Goal: Check status: Check status

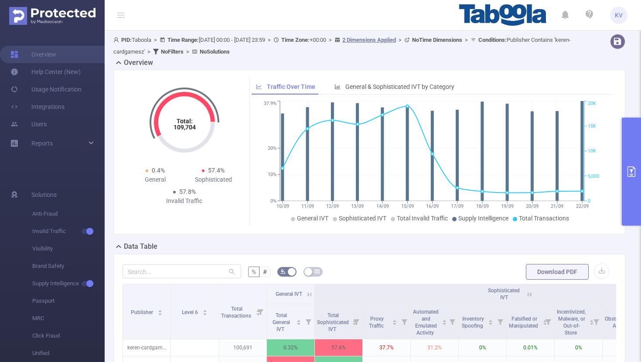
scroll to position [105, 0]
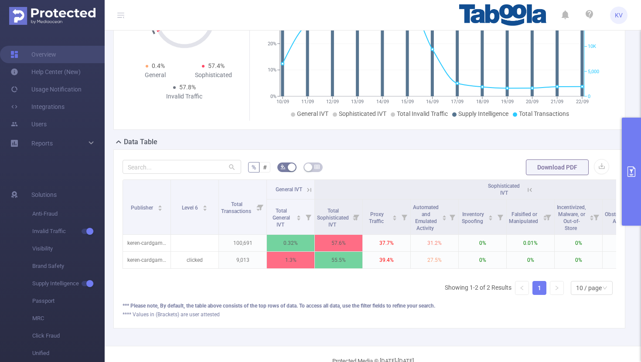
click at [309, 190] on icon at bounding box center [309, 190] width 8 height 8
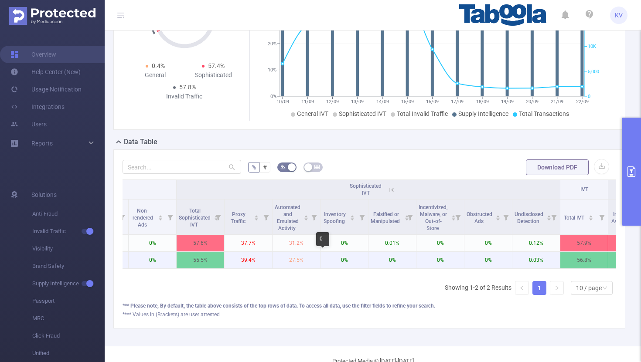
scroll to position [0, 374]
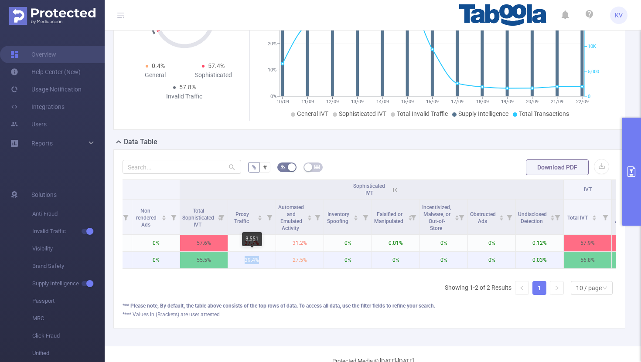
drag, startPoint x: 262, startPoint y: 259, endPoint x: 240, endPoint y: 259, distance: 21.8
click at [240, 259] on p "39.4%" at bounding box center [252, 260] width 48 height 17
drag, startPoint x: 311, startPoint y: 261, endPoint x: 286, endPoint y: 261, distance: 24.8
click at [286, 261] on p "27.5%" at bounding box center [300, 260] width 48 height 17
drag, startPoint x: 261, startPoint y: 259, endPoint x: 234, endPoint y: 259, distance: 27.0
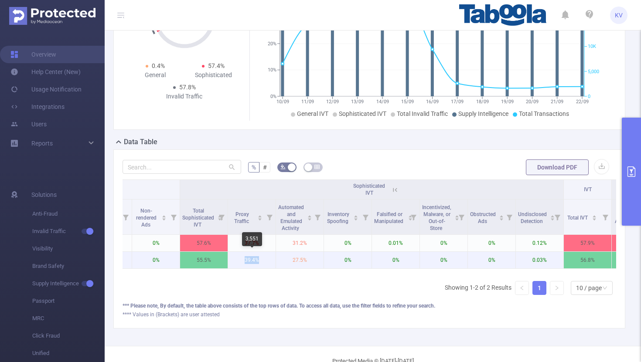
click at [234, 259] on p "39.4%" at bounding box center [252, 260] width 48 height 17
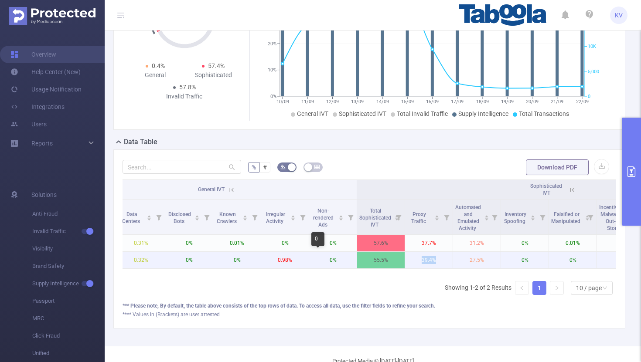
scroll to position [0, 192]
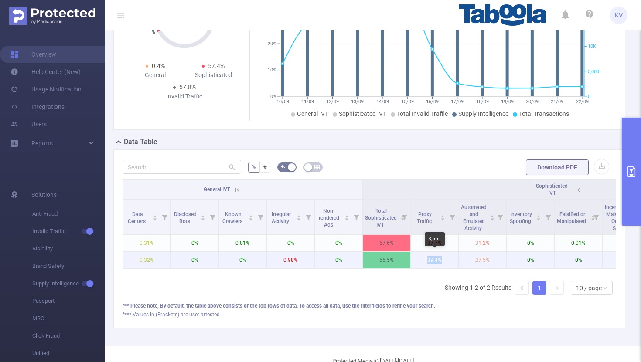
click at [445, 260] on p "39.4%" at bounding box center [435, 260] width 48 height 17
drag, startPoint x: 445, startPoint y: 259, endPoint x: 425, endPoint y: 259, distance: 20.0
click at [425, 259] on p "39.4%" at bounding box center [435, 260] width 48 height 17
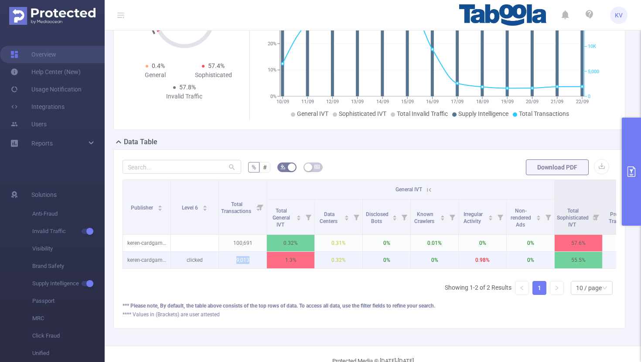
drag, startPoint x: 252, startPoint y: 259, endPoint x: 228, endPoint y: 259, distance: 24.4
click at [228, 259] on p "9,013" at bounding box center [243, 260] width 48 height 17
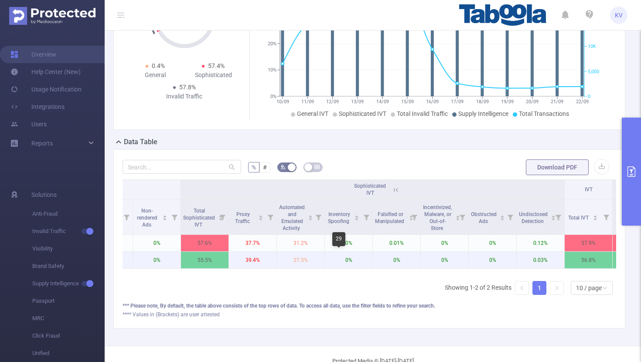
scroll to position [0, 387]
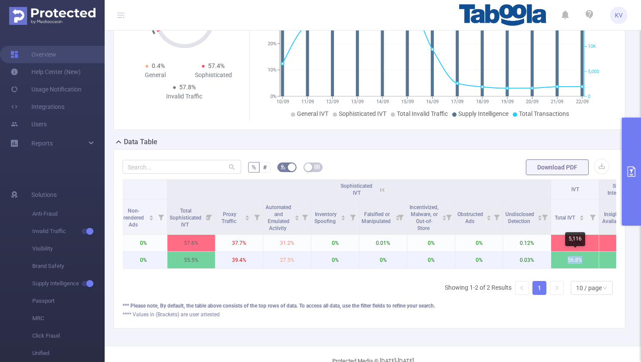
drag, startPoint x: 583, startPoint y: 261, endPoint x: 563, endPoint y: 261, distance: 20.0
click at [563, 261] on p "56.8%" at bounding box center [575, 260] width 48 height 17
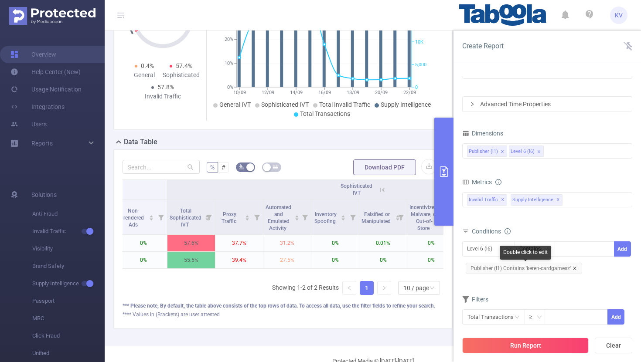
click at [573, 268] on icon "icon: close" at bounding box center [574, 268] width 3 height 3
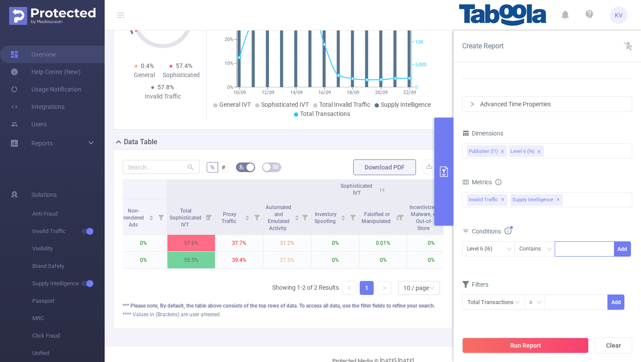
click at [568, 250] on div at bounding box center [584, 249] width 50 height 14
paste input "reporterlive-reporterlive"
type input "reporterlive-reporterlive"
click at [582, 264] on li "reporterlive-reporterlive" at bounding box center [595, 267] width 82 height 14
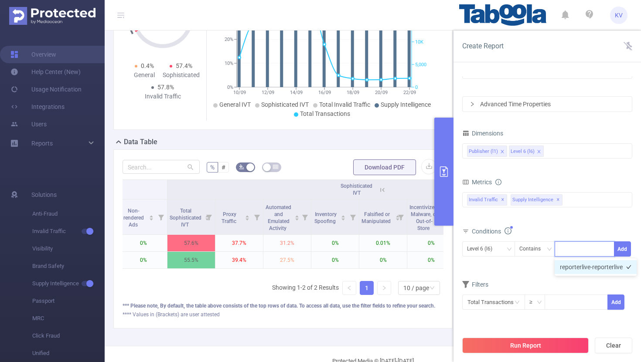
scroll to position [0, 0]
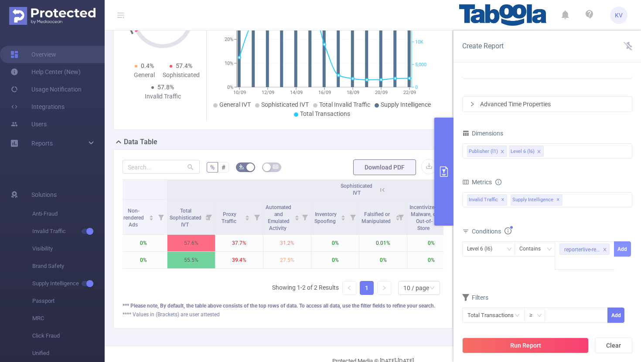
click at [622, 253] on button "Add" at bounding box center [622, 248] width 17 height 15
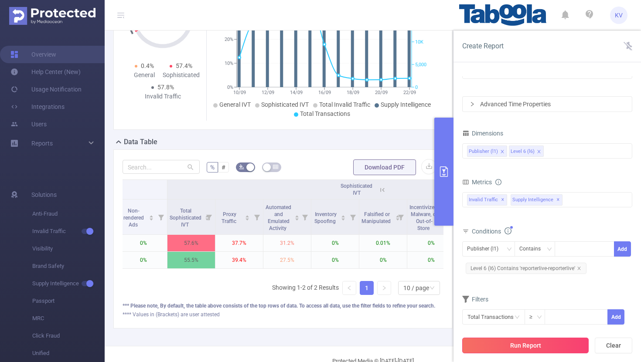
click at [533, 350] on button "Run Report" at bounding box center [525, 346] width 126 height 16
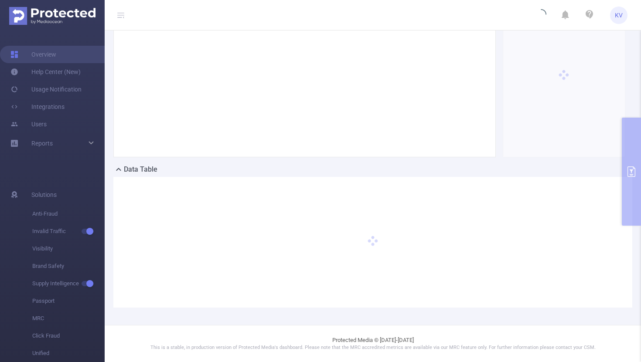
scroll to position [77, 0]
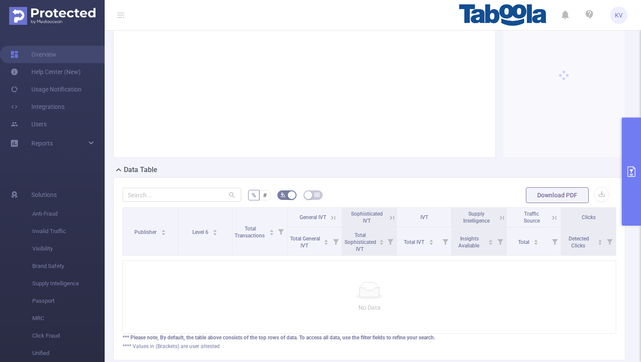
scroll to position [23, 0]
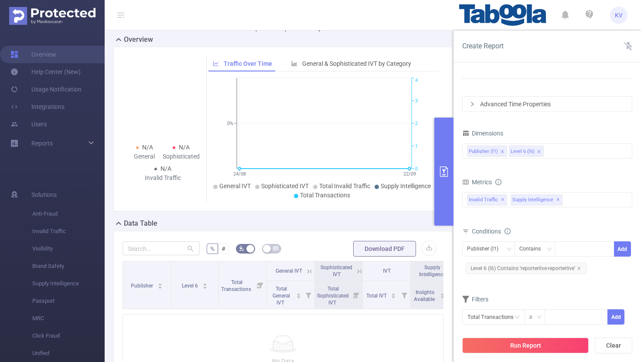
click at [445, 153] on button "primary" at bounding box center [443, 172] width 19 height 108
click at [630, 44] on icon at bounding box center [627, 46] width 9 height 9
click at [429, 47] on div "Overview" at bounding box center [286, 40] width 346 height 12
click at [439, 89] on icon "24/08 22/09 0% 0 1 2 3 4" at bounding box center [323, 139] width 231 height 126
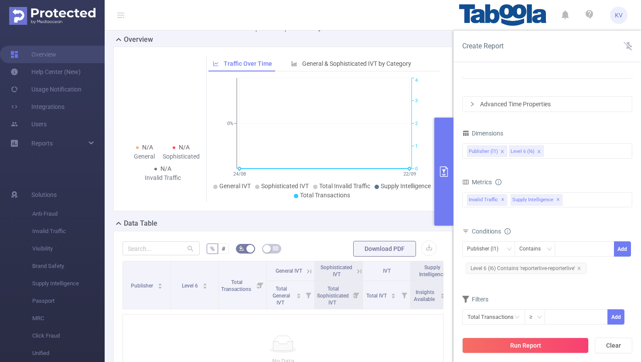
click at [558, 102] on div "Advanced Time Properties" at bounding box center [546, 104] width 169 height 15
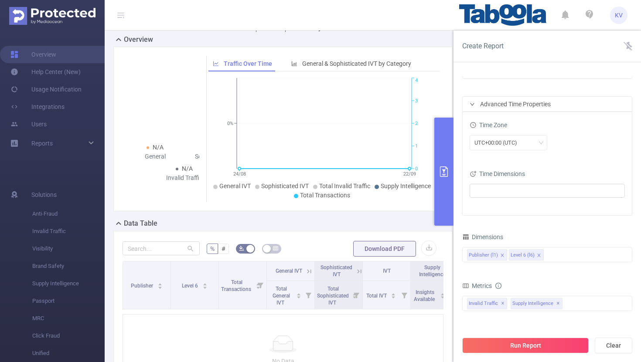
click at [442, 103] on div "Traffic Over Time General & Sophisticated IVT by Category 24/08 22/09 0% 0 1 2 …" at bounding box center [323, 129] width 241 height 146
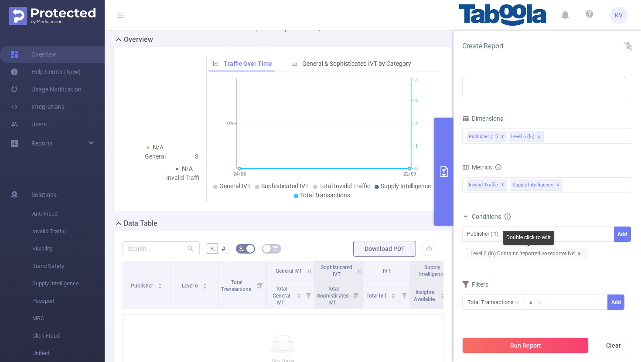
click at [578, 253] on icon "icon: close" at bounding box center [579, 253] width 4 height 4
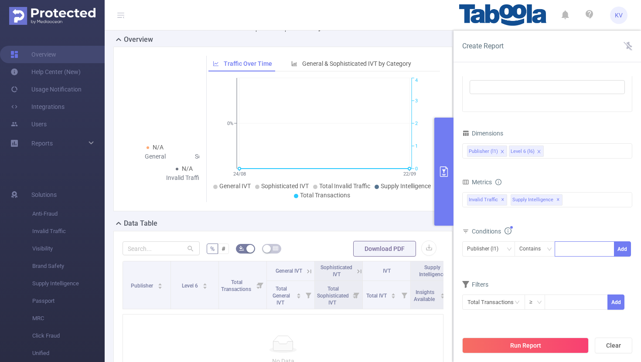
click at [558, 250] on div at bounding box center [584, 248] width 60 height 15
paste input "reporterlive-reporterlive"
type input "reporterlive-reporterlive"
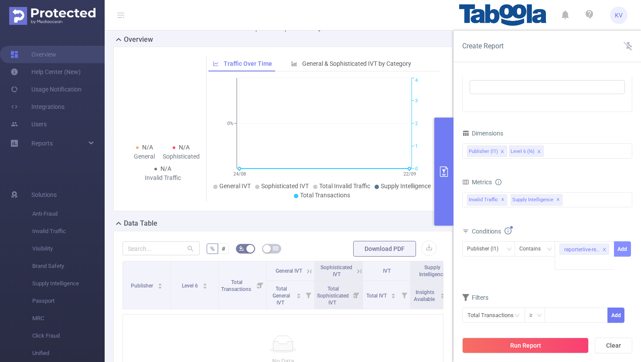
scroll to position [0, 0]
click at [620, 249] on button "Add" at bounding box center [622, 248] width 17 height 15
click at [566, 283] on form "Dimensions Publisher (l1) Level 6 (l6) Metrics Total General IVT Data Centers D…" at bounding box center [547, 231] width 170 height 209
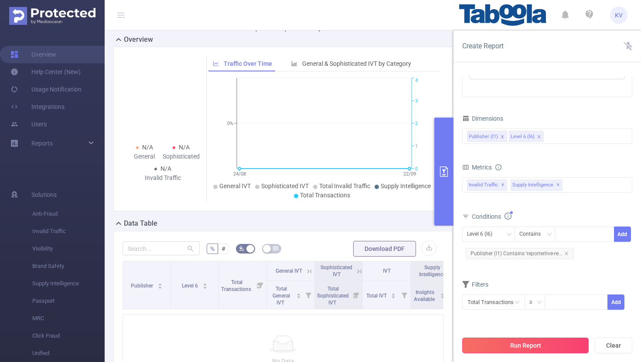
click at [501, 348] on button "Run Report" at bounding box center [525, 346] width 126 height 16
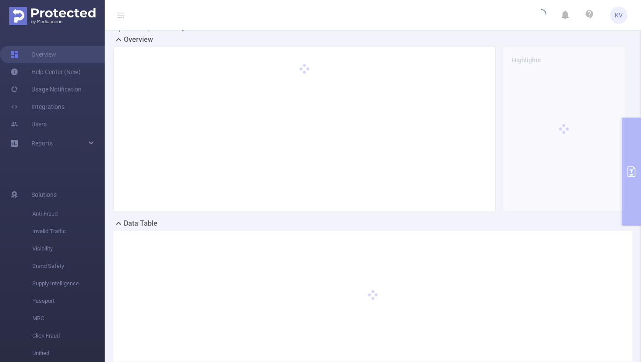
scroll to position [12, 0]
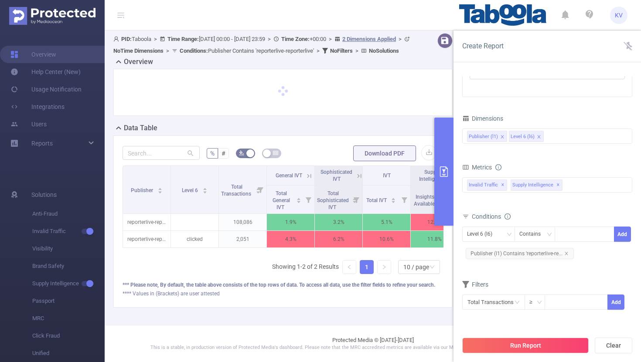
click at [446, 185] on button "primary" at bounding box center [443, 172] width 19 height 108
click at [441, 168] on icon "primary" at bounding box center [443, 171] width 10 height 10
click at [420, 302] on div "% # Download PDF Publisher Level 6 Total Transactions General IVT Sophisticated…" at bounding box center [282, 222] width 339 height 172
click at [445, 175] on icon "primary" at bounding box center [443, 171] width 10 height 10
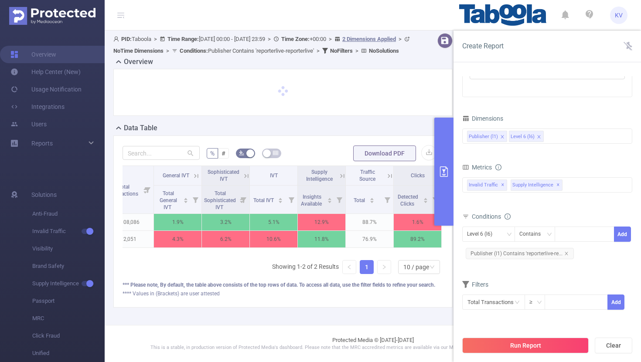
click at [342, 176] on icon at bounding box center [342, 176] width 8 height 8
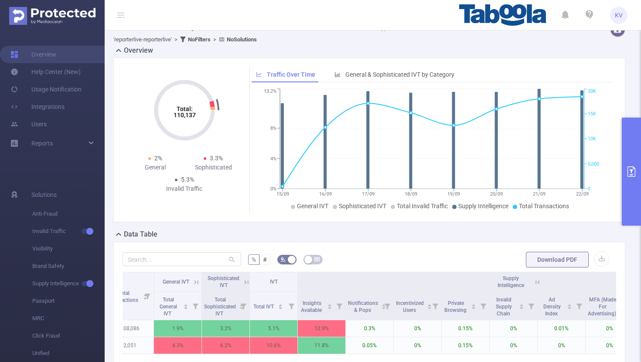
click at [246, 282] on icon at bounding box center [246, 282] width 8 height 8
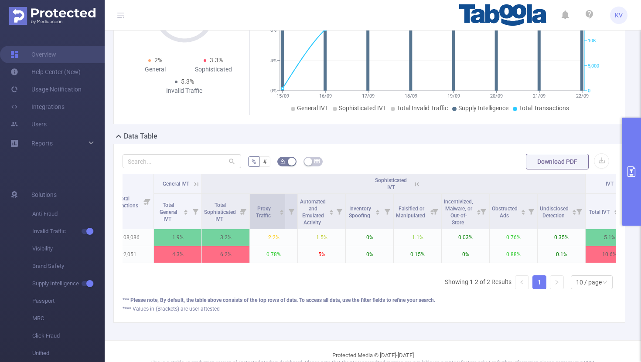
scroll to position [125, 0]
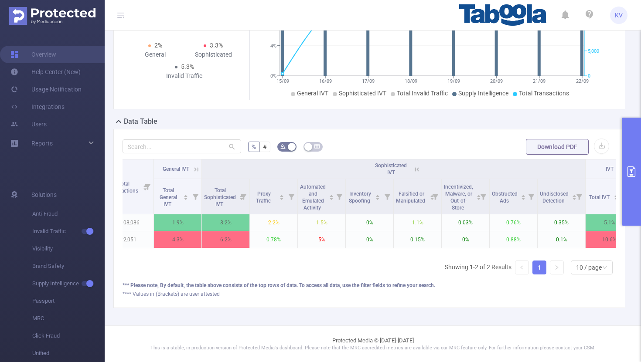
click at [194, 169] on icon at bounding box center [196, 170] width 8 height 8
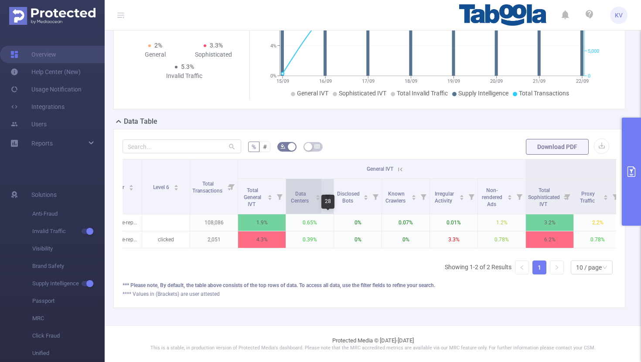
scroll to position [0, 17]
